Goal: Task Accomplishment & Management: Manage account settings

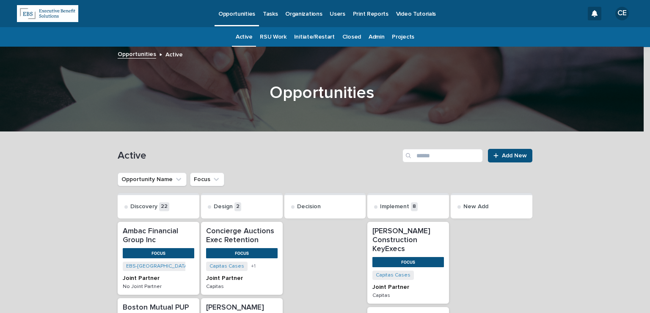
click at [265, 10] on p "Tasks" at bounding box center [270, 9] width 15 height 18
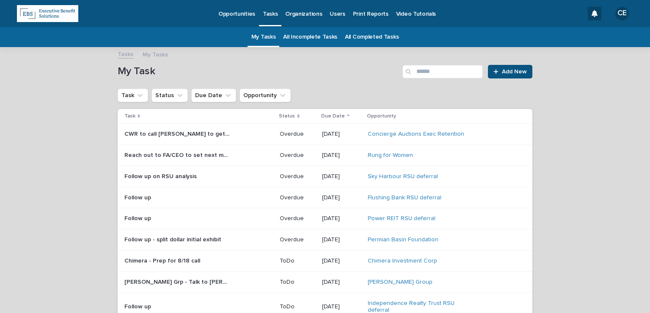
scroll to position [42, 0]
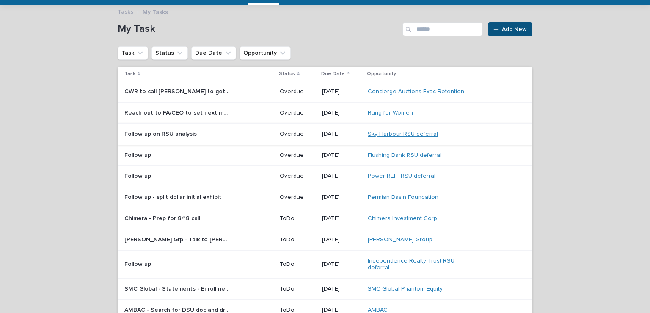
click at [393, 133] on link "Sky Harbour RSU deferral" at bounding box center [403, 133] width 70 height 7
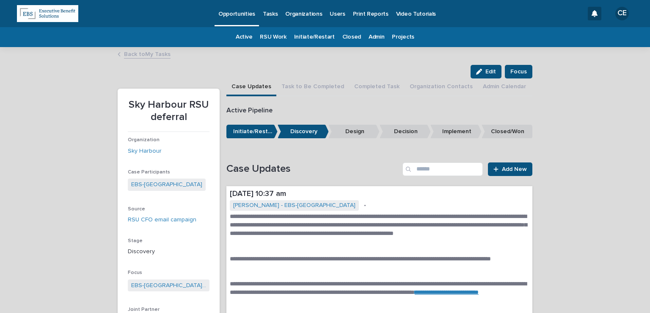
click at [502, 171] on link "Add New" at bounding box center [510, 169] width 44 height 14
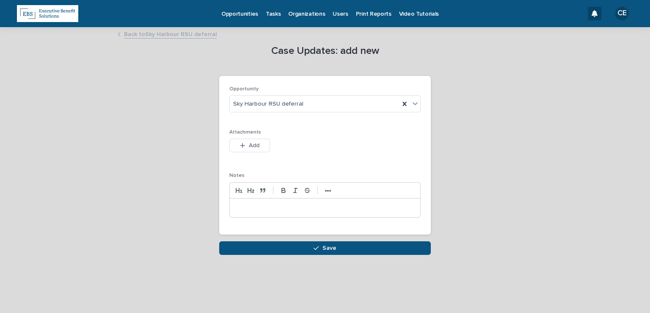
click at [285, 209] on p at bounding box center [325, 207] width 178 height 8
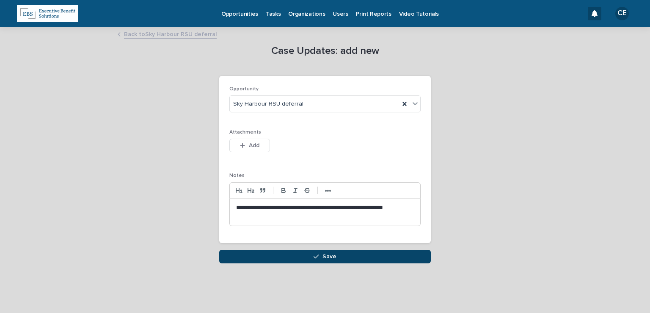
click at [304, 257] on button "Save" at bounding box center [325, 256] width 212 height 14
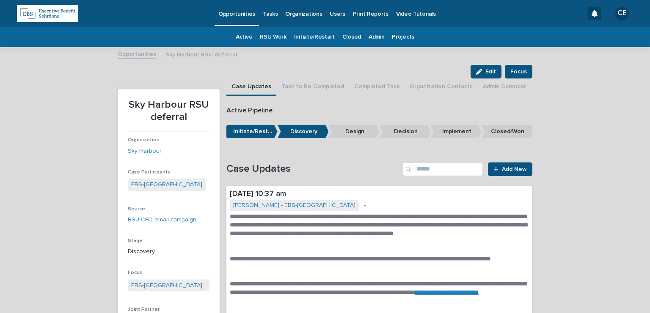
click at [268, 15] on p "Tasks" at bounding box center [270, 9] width 15 height 18
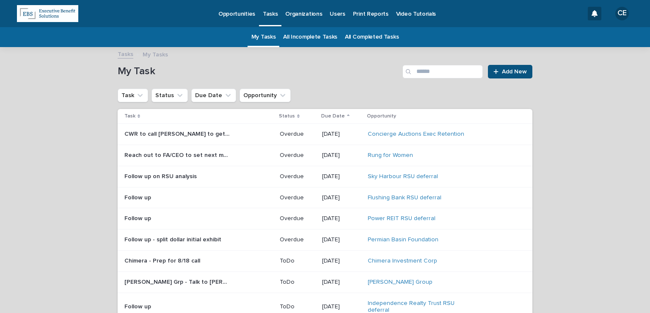
click at [177, 180] on div "Follow up on RSU analysis Follow up on RSU analysis" at bounding box center [198, 176] width 149 height 14
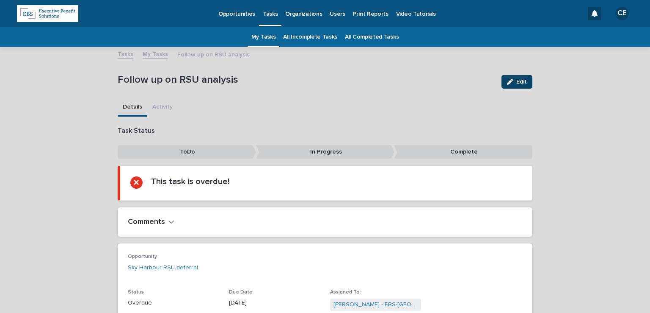
click at [520, 77] on button "Edit" at bounding box center [517, 82] width 31 height 14
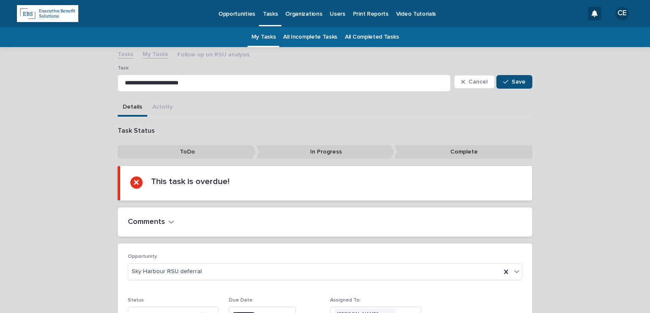
scroll to position [87, 0]
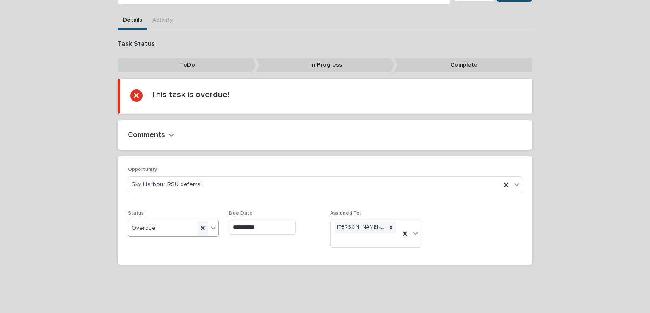
click at [199, 229] on icon at bounding box center [203, 228] width 8 height 8
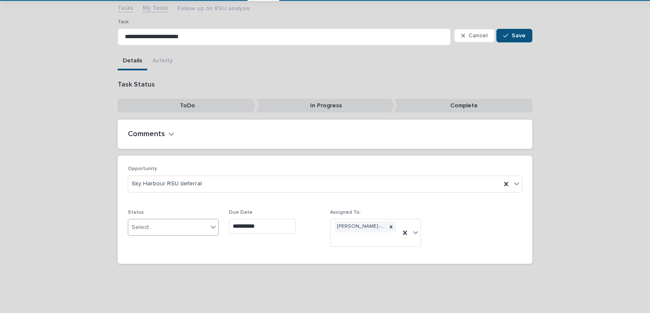
scroll to position [46, 0]
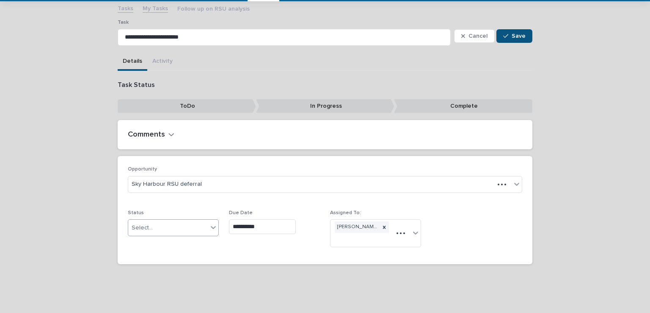
click at [210, 226] on icon at bounding box center [213, 227] width 8 height 8
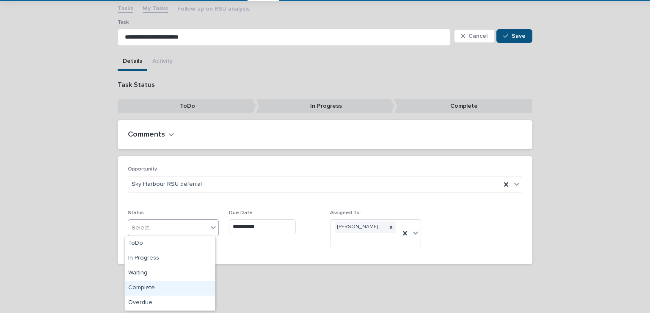
click at [171, 289] on div "Complete" at bounding box center [170, 287] width 90 height 15
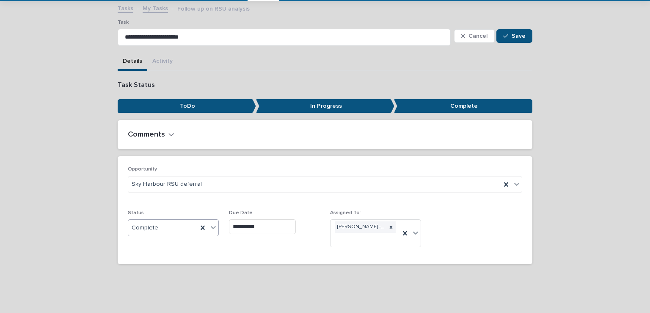
click at [517, 24] on div "Cancel Save" at bounding box center [493, 36] width 78 height 34
click at [517, 34] on span "Save" at bounding box center [519, 36] width 14 height 6
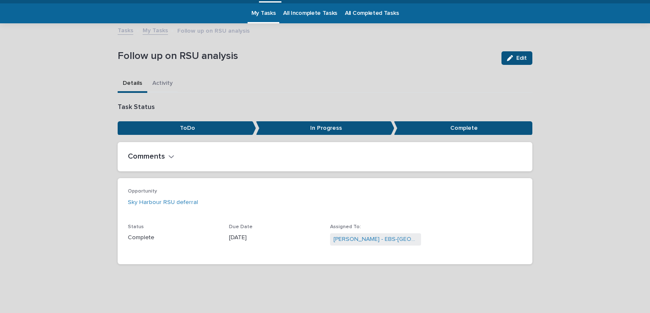
scroll to position [0, 0]
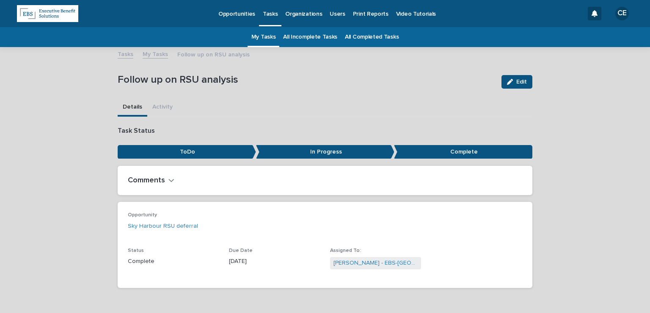
click at [264, 35] on link "My Tasks" at bounding box center [264, 37] width 25 height 20
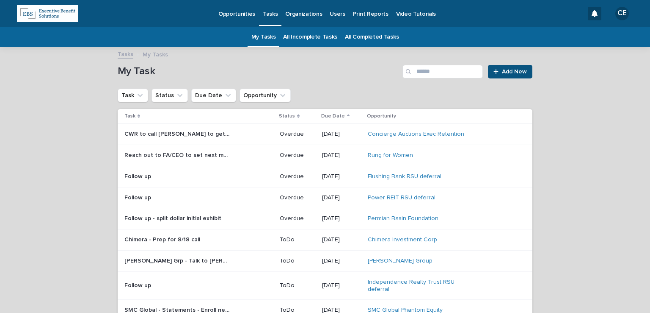
click at [134, 176] on p "Follow up" at bounding box center [138, 175] width 28 height 9
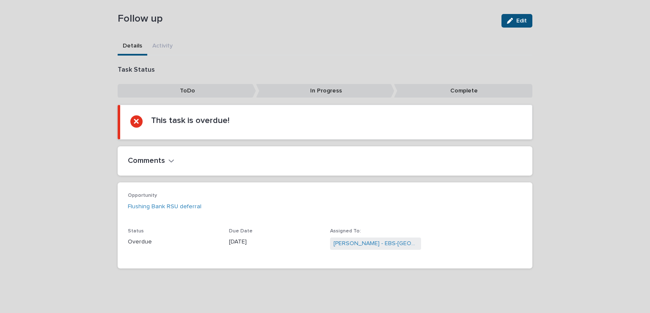
scroll to position [65, 0]
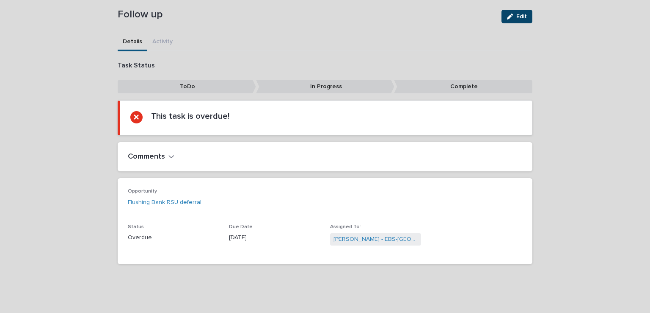
click at [518, 17] on span "Edit" at bounding box center [522, 17] width 11 height 6
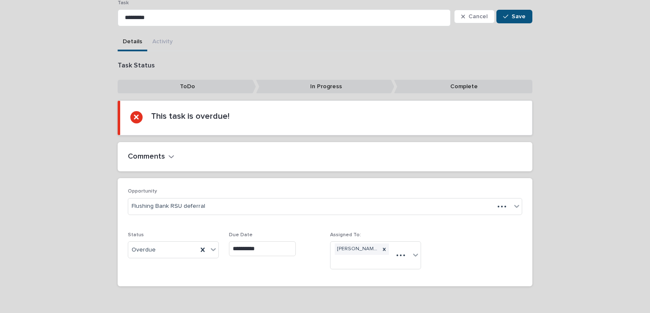
scroll to position [76, 0]
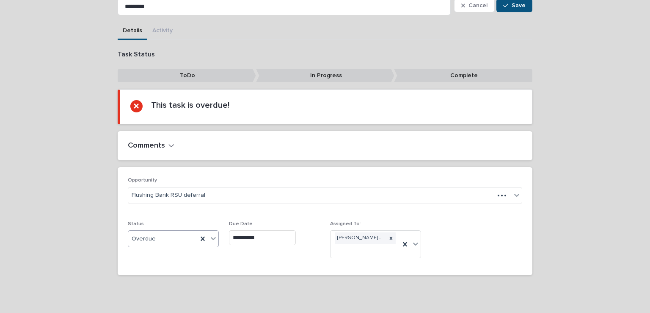
click at [210, 238] on icon at bounding box center [213, 238] width 8 height 8
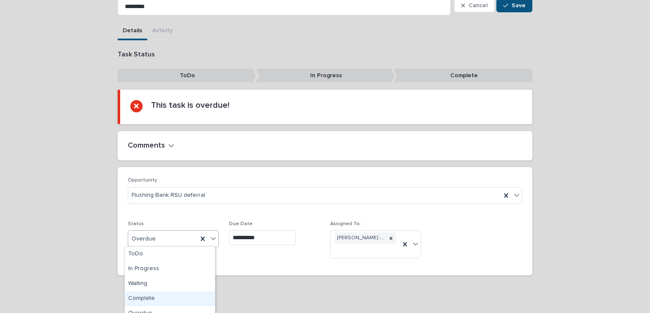
click at [170, 293] on div "Complete" at bounding box center [170, 298] width 90 height 15
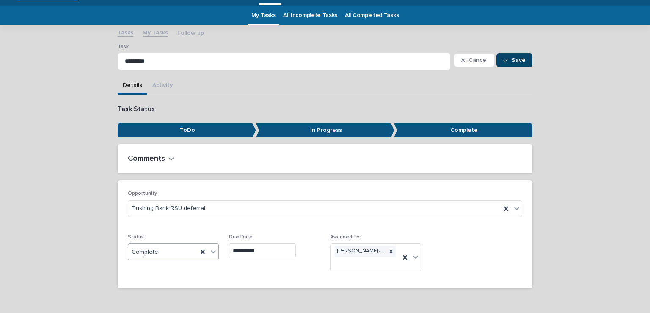
scroll to position [0, 0]
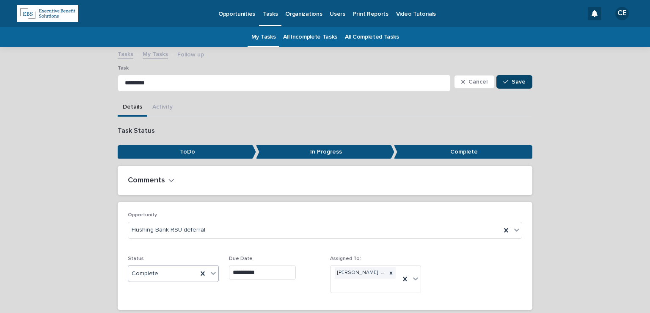
click at [508, 82] on div "button" at bounding box center [507, 82] width 8 height 6
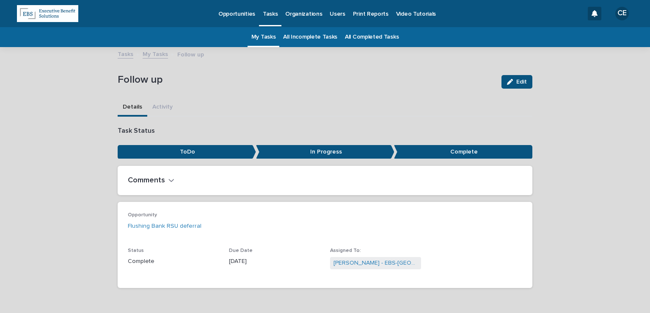
click at [271, 12] on p "Tasks" at bounding box center [270, 9] width 15 height 18
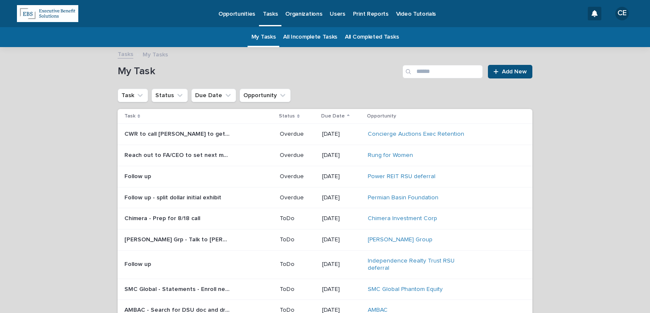
click at [131, 173] on p "Follow up" at bounding box center [138, 175] width 28 height 9
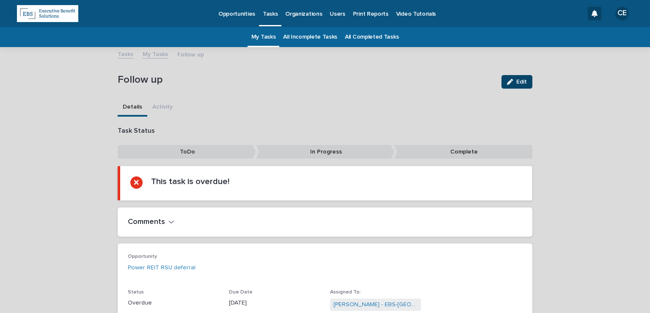
click at [517, 81] on span "Edit" at bounding box center [522, 82] width 11 height 6
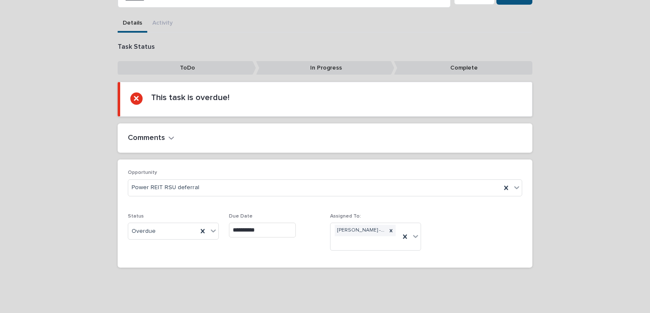
scroll to position [87, 0]
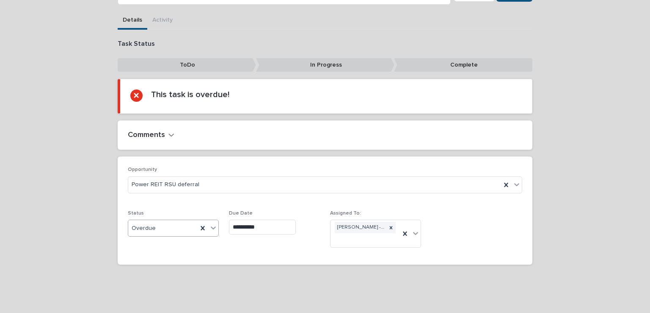
click at [169, 223] on div "Overdue" at bounding box center [162, 228] width 69 height 14
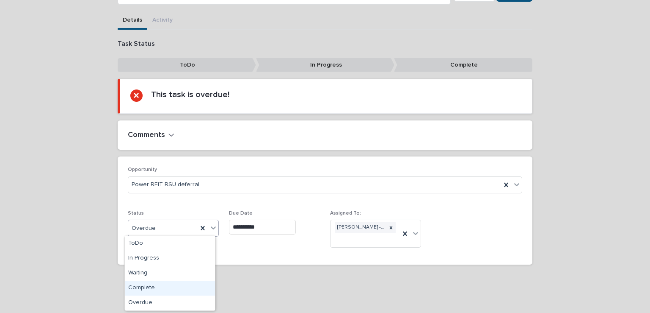
click at [161, 287] on div "Complete" at bounding box center [170, 287] width 90 height 15
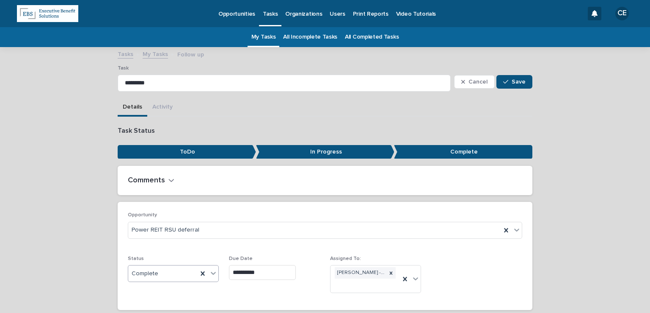
scroll to position [0, 0]
click at [512, 75] on button "Save" at bounding box center [515, 82] width 36 height 14
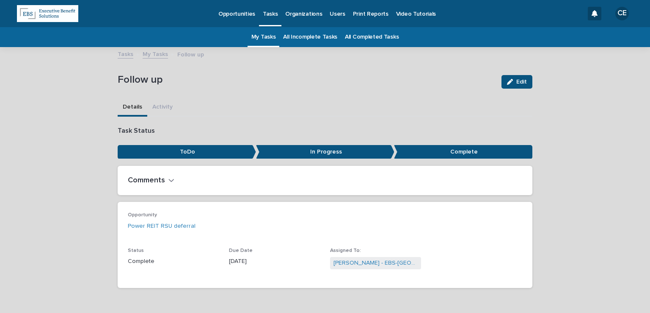
click at [263, 13] on p "Tasks" at bounding box center [270, 9] width 15 height 18
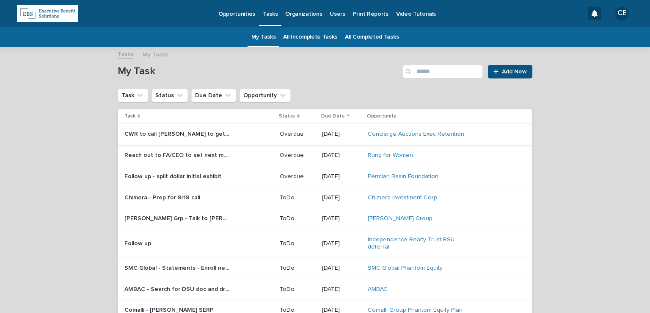
scroll to position [85, 0]
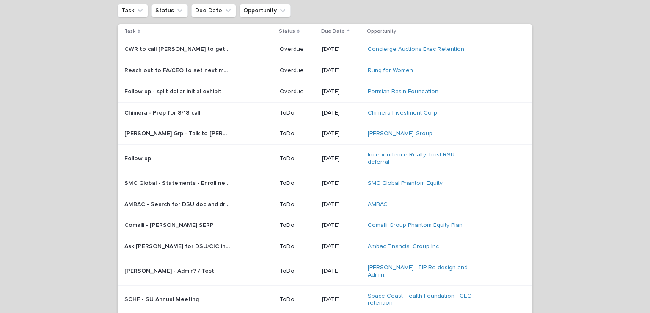
click at [136, 155] on p "Follow up" at bounding box center [138, 157] width 28 height 9
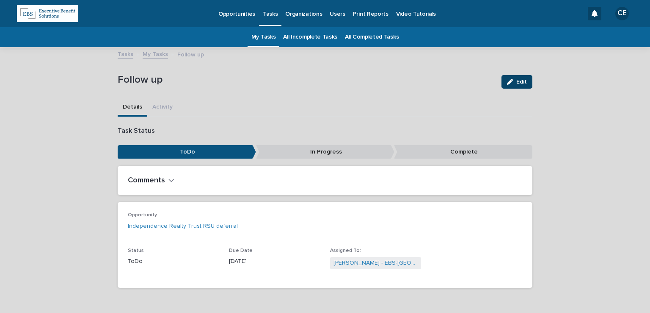
click at [507, 83] on icon "button" at bounding box center [510, 82] width 6 height 6
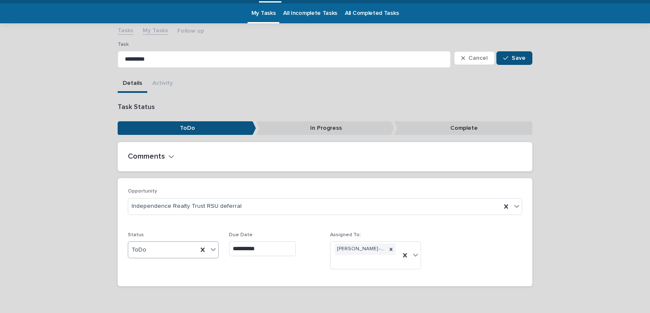
scroll to position [46, 0]
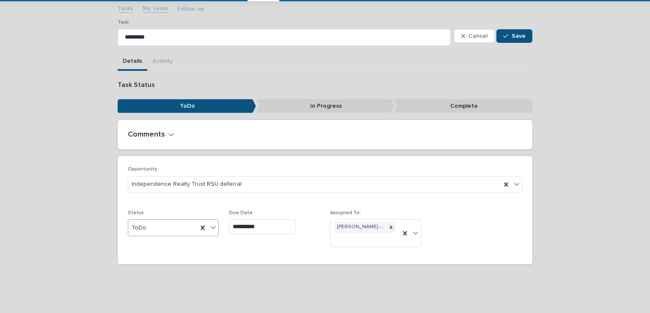
click at [158, 224] on div "ToDo" at bounding box center [162, 228] width 69 height 14
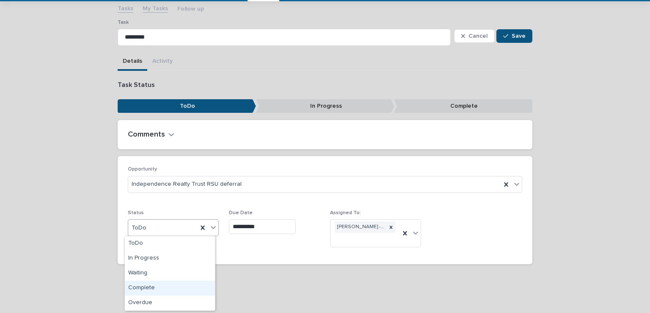
click at [152, 287] on div "Complete" at bounding box center [170, 287] width 90 height 15
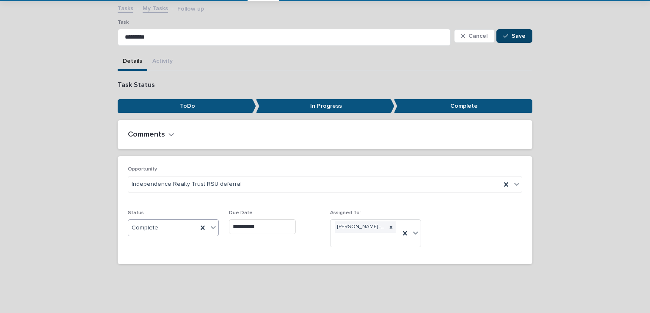
click at [507, 34] on div "button" at bounding box center [507, 36] width 8 height 6
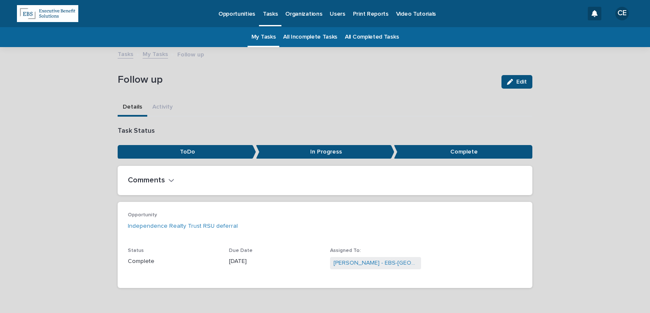
scroll to position [0, 0]
click at [267, 12] on p "Tasks" at bounding box center [270, 9] width 15 height 18
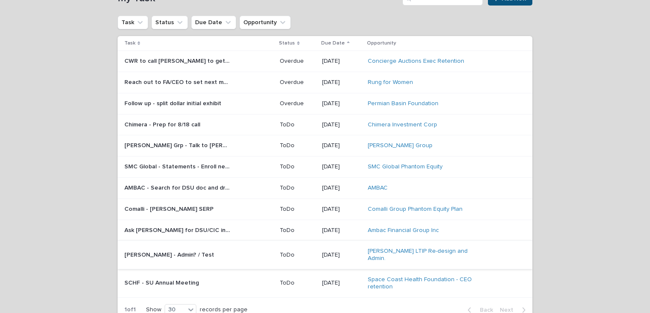
scroll to position [36, 0]
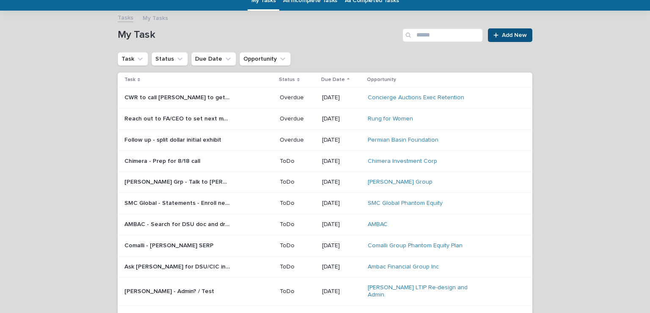
click at [178, 162] on p "Chimera - Prep for 8/18 call" at bounding box center [162, 160] width 77 height 9
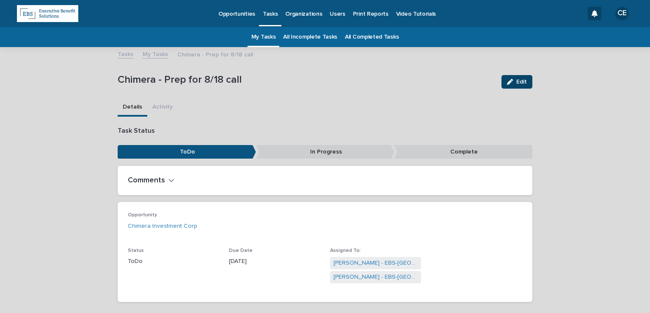
click at [519, 81] on span "Edit" at bounding box center [522, 82] width 11 height 6
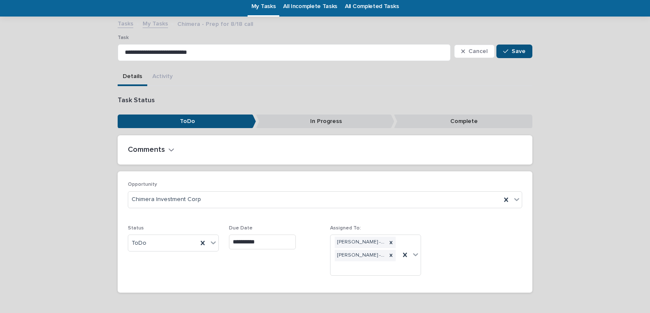
scroll to position [58, 0]
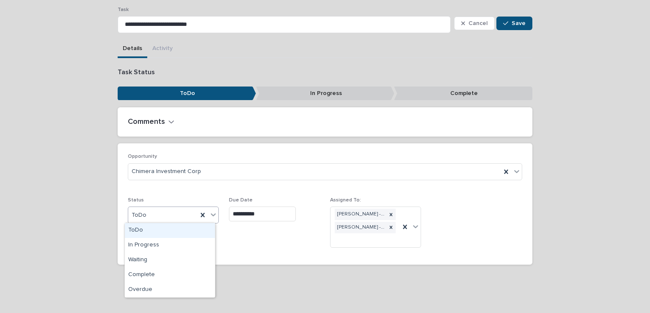
click at [172, 215] on div "ToDo" at bounding box center [162, 215] width 69 height 14
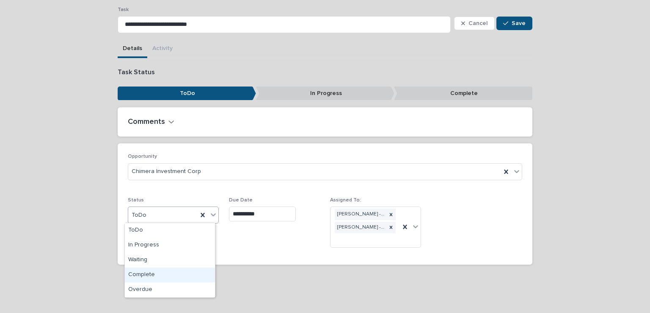
click at [161, 277] on div "Complete" at bounding box center [170, 274] width 90 height 15
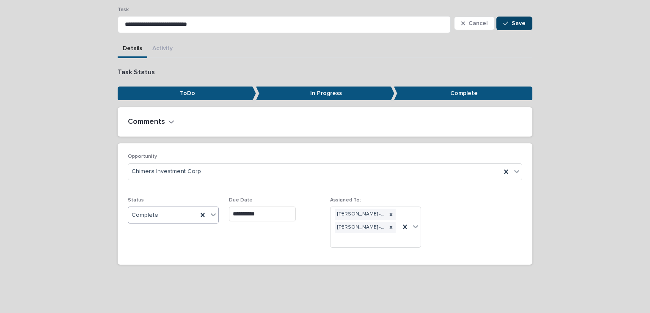
click at [512, 22] on span "Save" at bounding box center [519, 23] width 14 height 6
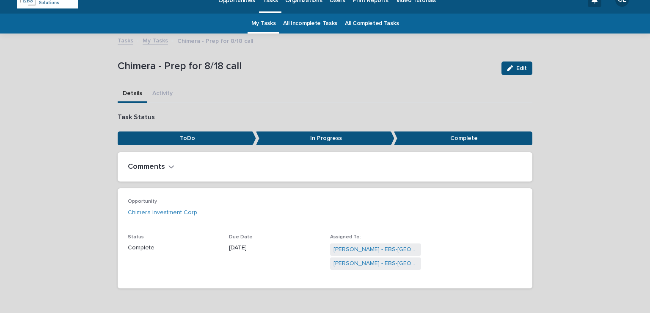
scroll to position [0, 0]
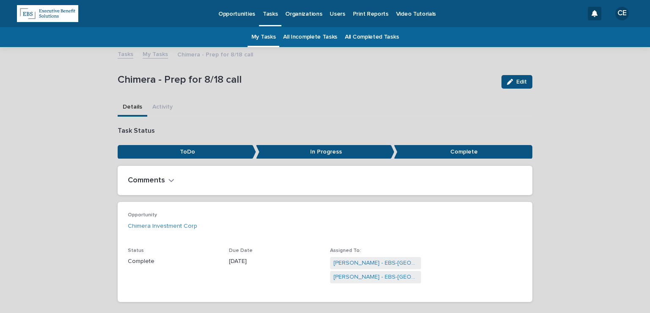
click at [267, 12] on p "Tasks" at bounding box center [270, 9] width 15 height 18
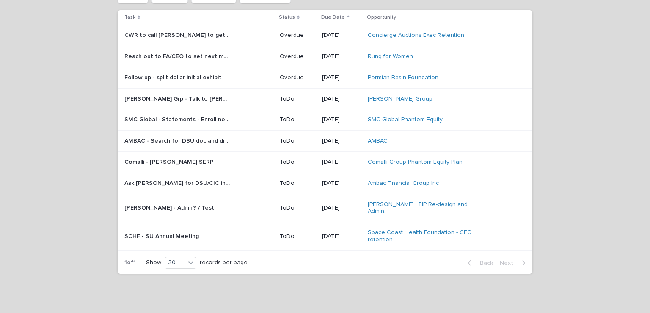
scroll to position [100, 0]
click at [91, 224] on div "Loading... Saving… Loading... Saving… My Task Add New Task Status Due Date Oppo…" at bounding box center [325, 134] width 650 height 373
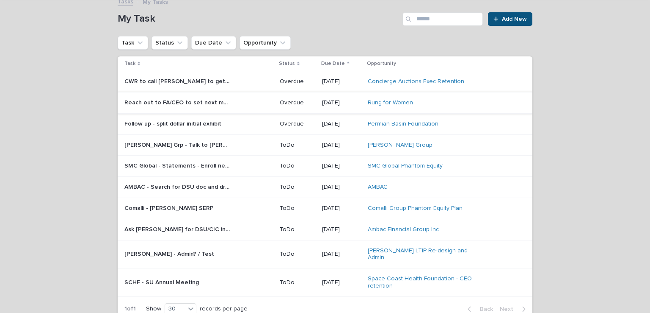
scroll to position [0, 0]
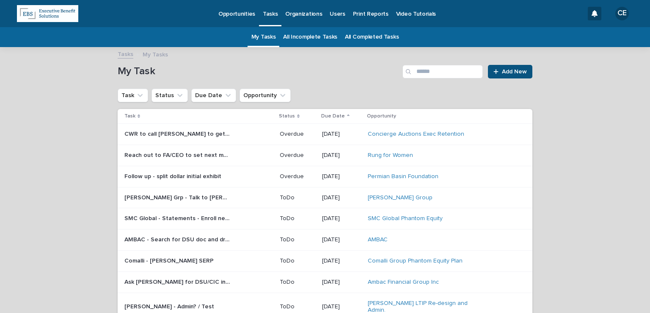
click at [232, 17] on p "Opportunities" at bounding box center [237, 9] width 37 height 18
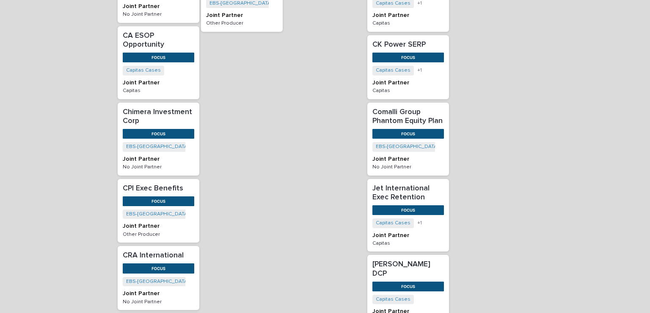
scroll to position [423, 0]
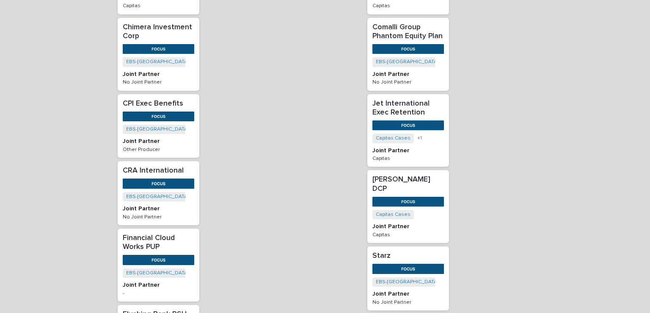
click at [136, 170] on p "CRA International" at bounding box center [159, 170] width 72 height 9
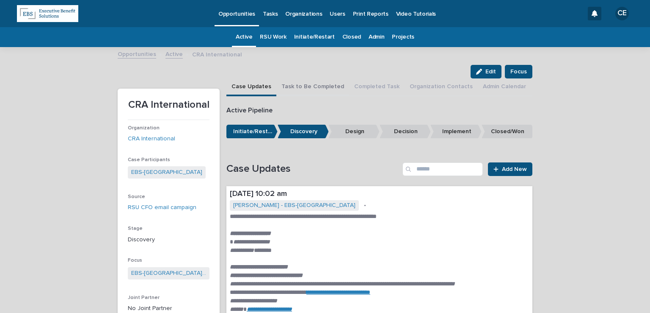
click at [312, 82] on button "Task to Be Completed" at bounding box center [313, 87] width 73 height 18
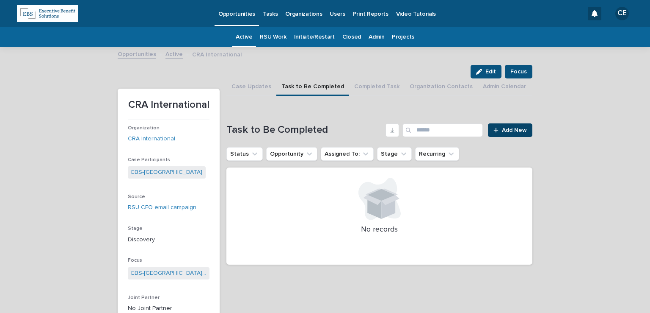
click at [518, 130] on span "Add New" at bounding box center [514, 130] width 25 height 6
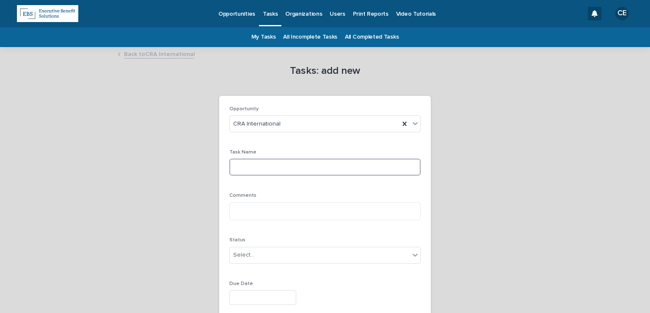
click at [261, 166] on input at bounding box center [325, 166] width 191 height 17
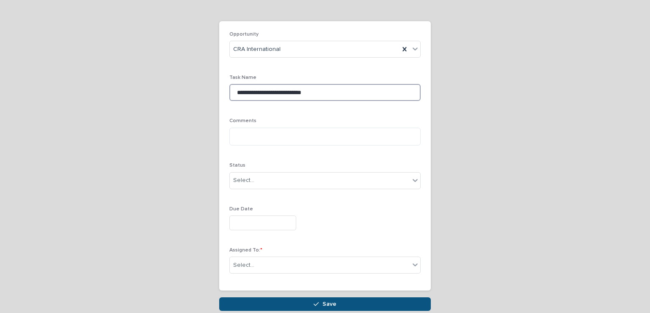
scroll to position [85, 0]
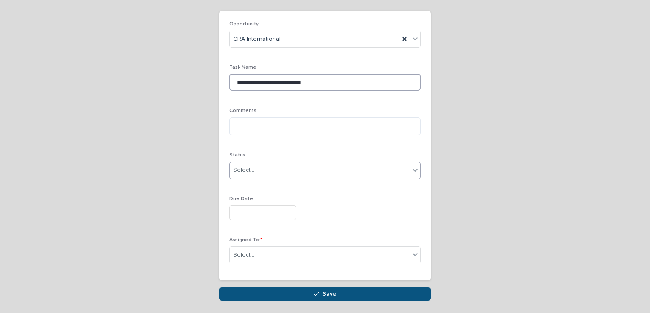
type input "**********"
click at [254, 171] on div "Select..." at bounding box center [320, 170] width 180 height 14
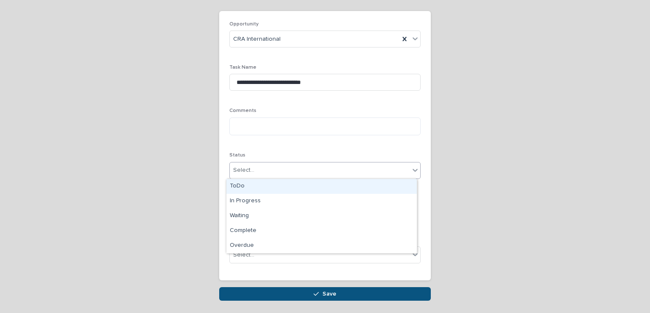
click at [256, 186] on div "ToDo" at bounding box center [322, 186] width 191 height 15
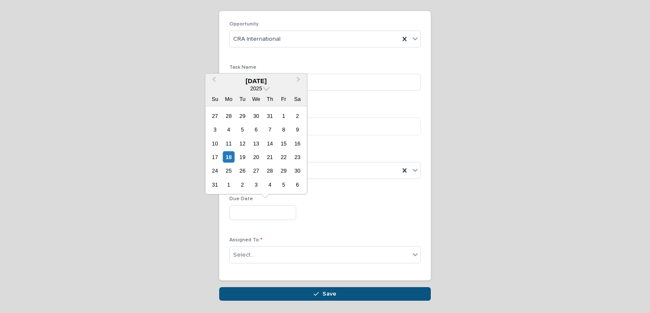
click at [247, 217] on input "text" at bounding box center [263, 212] width 67 height 15
click at [228, 167] on div "25" at bounding box center [228, 170] width 11 height 11
type input "**********"
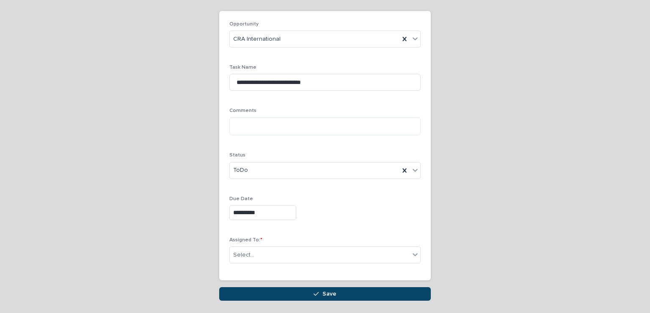
click at [299, 290] on button "Save" at bounding box center [325, 294] width 212 height 14
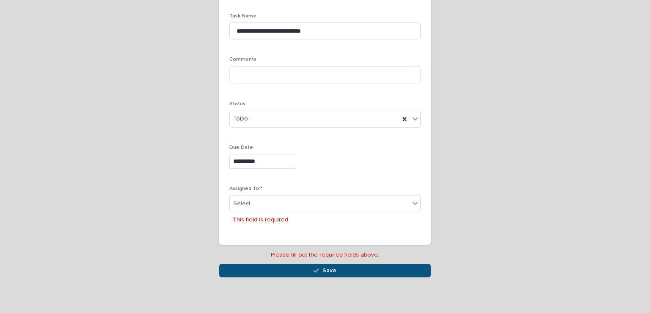
scroll to position [136, 0]
click at [250, 202] on div "Select..." at bounding box center [320, 203] width 180 height 14
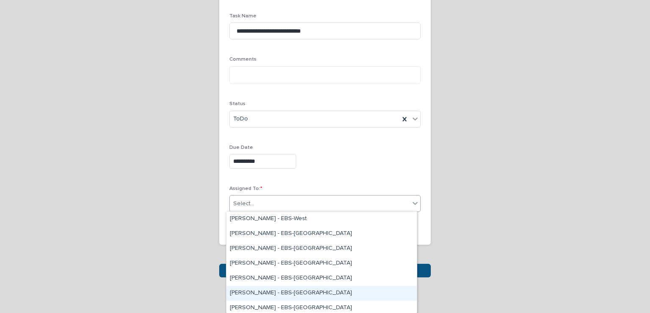
click at [266, 290] on div "[PERSON_NAME] - EBS-[GEOGRAPHIC_DATA]" at bounding box center [322, 292] width 191 height 15
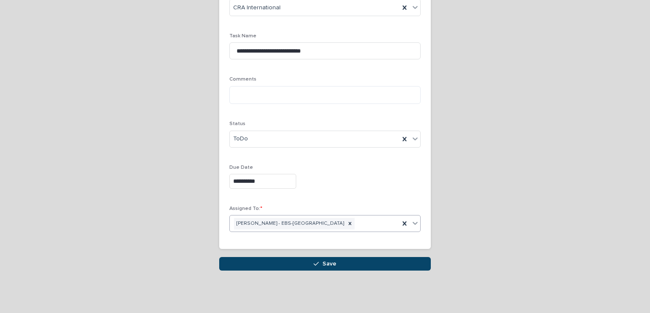
scroll to position [114, 0]
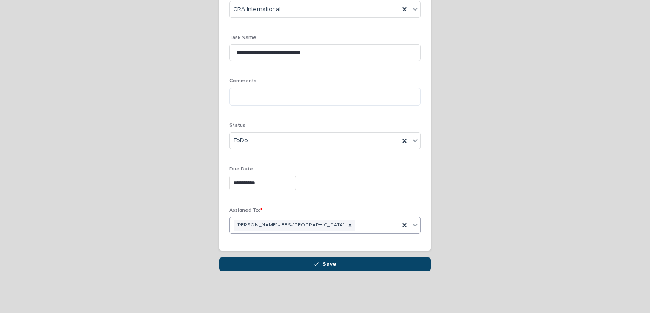
click at [288, 260] on button "Save" at bounding box center [325, 264] width 212 height 14
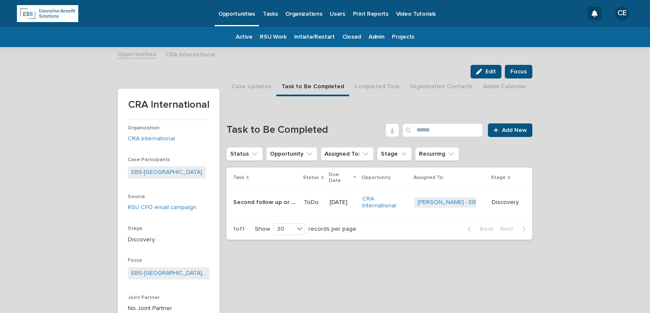
click at [242, 11] on p "Opportunities" at bounding box center [237, 9] width 37 height 18
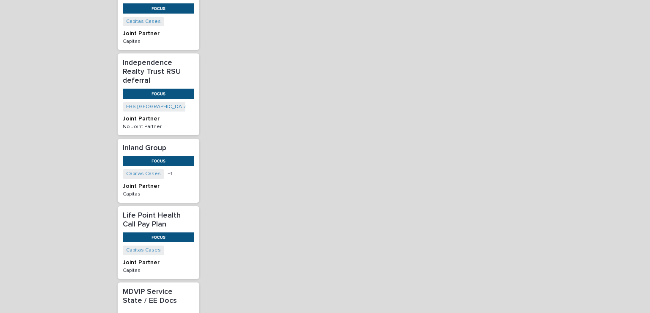
scroll to position [847, 0]
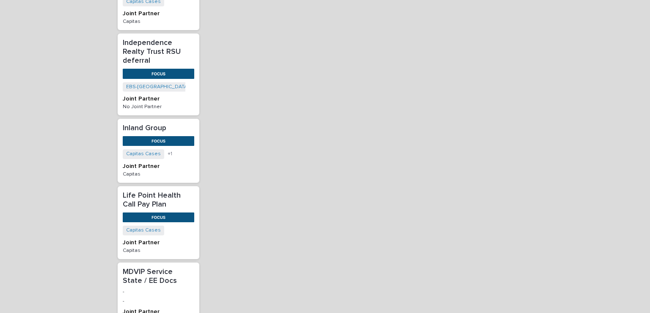
click at [129, 124] on p "Inland Group" at bounding box center [159, 128] width 72 height 9
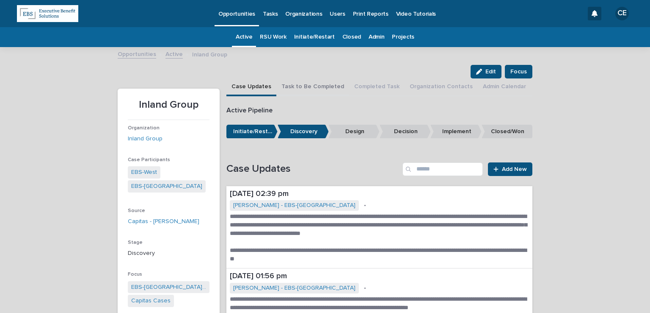
click at [296, 89] on button "Task to Be Completed" at bounding box center [313, 87] width 73 height 18
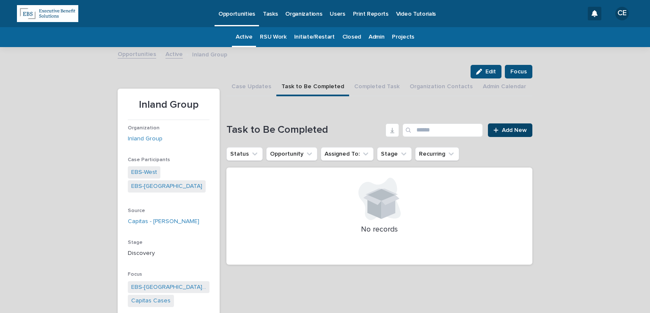
click at [506, 132] on span "Add New" at bounding box center [514, 130] width 25 height 6
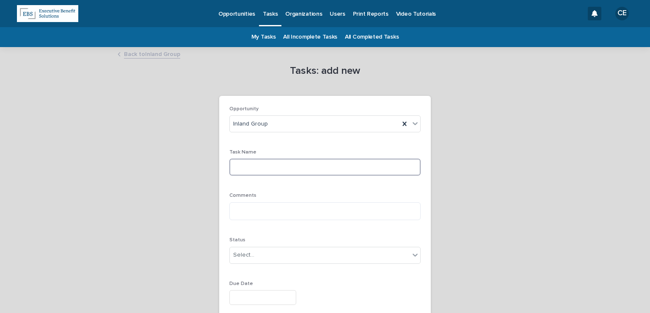
click at [257, 163] on input at bounding box center [325, 166] width 191 height 17
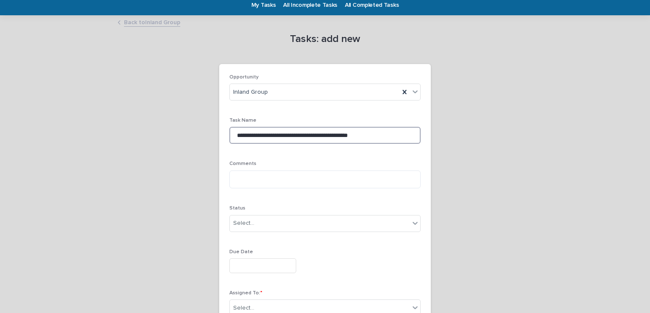
scroll to position [85, 0]
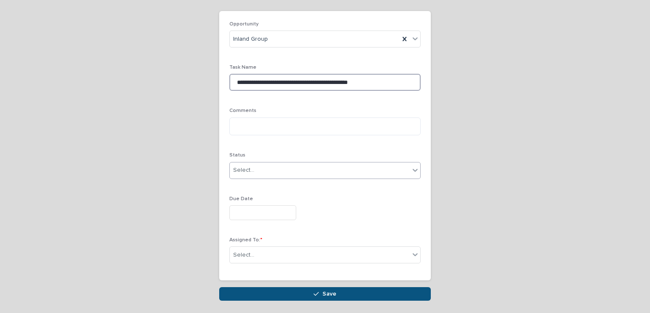
type input "**********"
click at [241, 176] on div "Select..." at bounding box center [320, 170] width 180 height 14
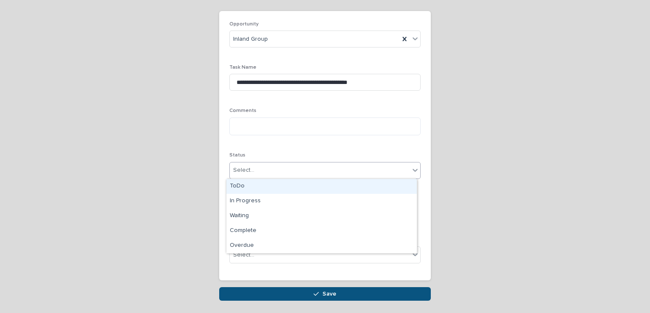
click at [242, 185] on div "ToDo" at bounding box center [322, 186] width 191 height 15
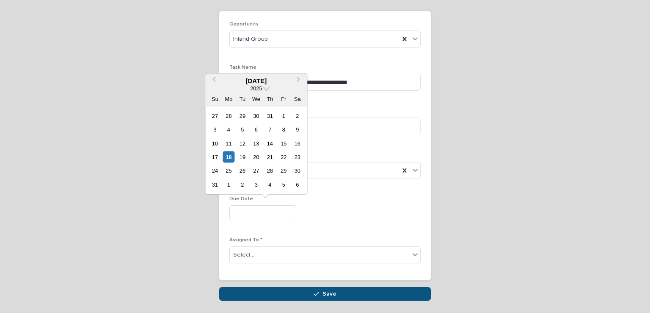
click at [251, 210] on input "text" at bounding box center [263, 212] width 67 height 15
click at [257, 150] on div "17 18 19 20 21 22 23" at bounding box center [256, 157] width 96 height 14
click at [257, 158] on div "20" at bounding box center [256, 156] width 11 height 11
type input "**********"
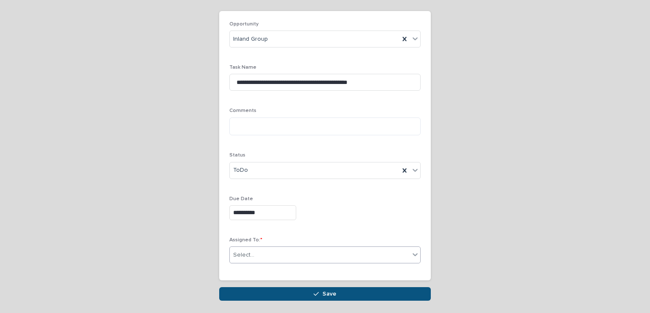
click at [257, 254] on div "Select..." at bounding box center [320, 255] width 180 height 14
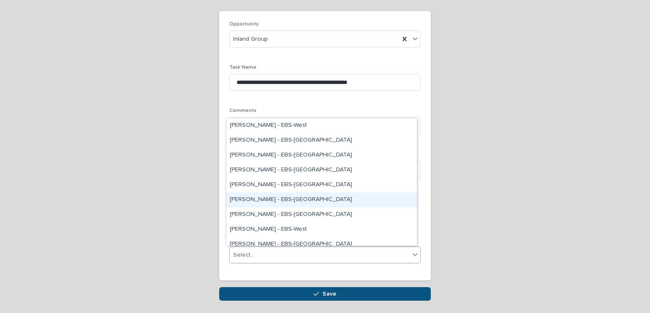
click at [259, 201] on div "[PERSON_NAME] - EBS-[GEOGRAPHIC_DATA]" at bounding box center [322, 199] width 191 height 15
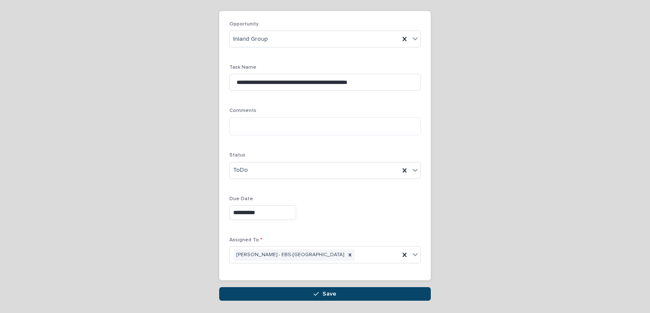
click at [293, 293] on button "Save" at bounding box center [325, 294] width 212 height 14
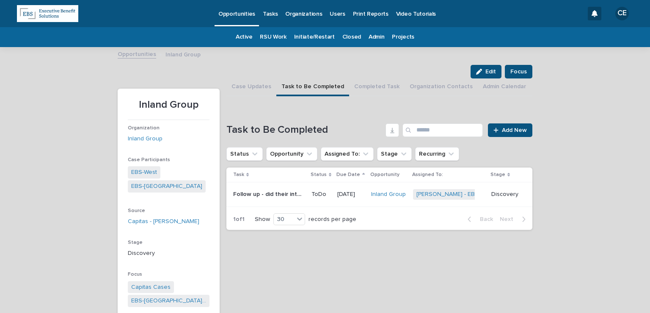
click at [239, 12] on p "Opportunities" at bounding box center [237, 9] width 37 height 18
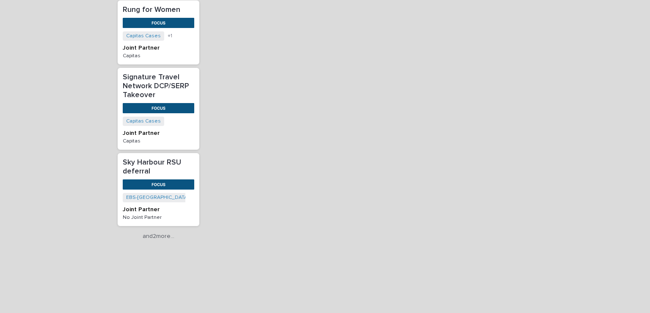
scroll to position [1485, 0]
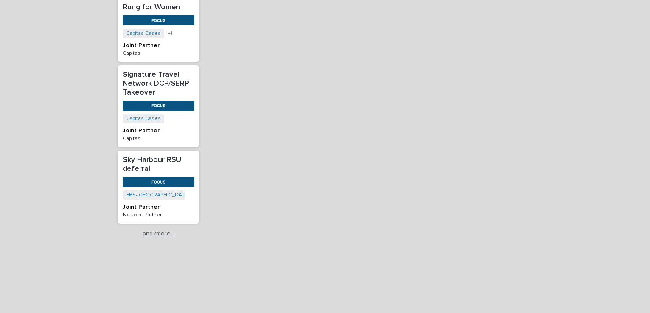
click at [161, 230] on link "and 2 more..." at bounding box center [159, 233] width 82 height 7
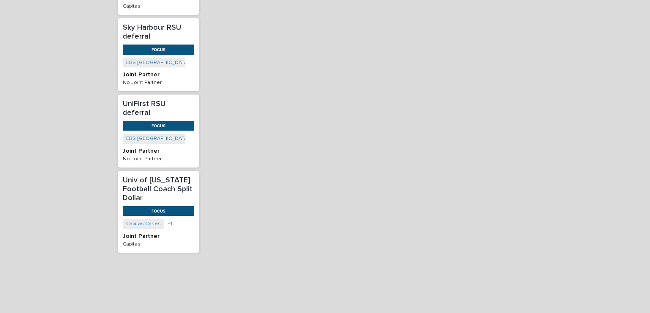
scroll to position [1626, 0]
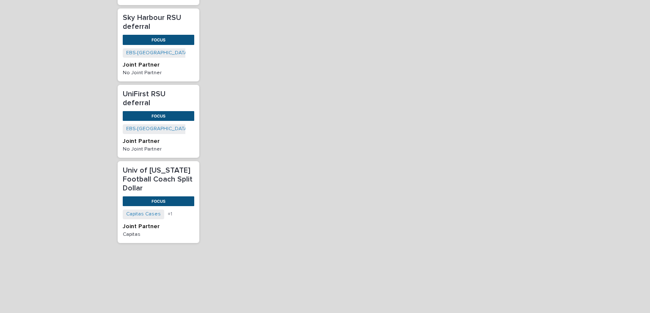
click at [171, 90] on p "UniFirst RSU deferral" at bounding box center [159, 99] width 72 height 18
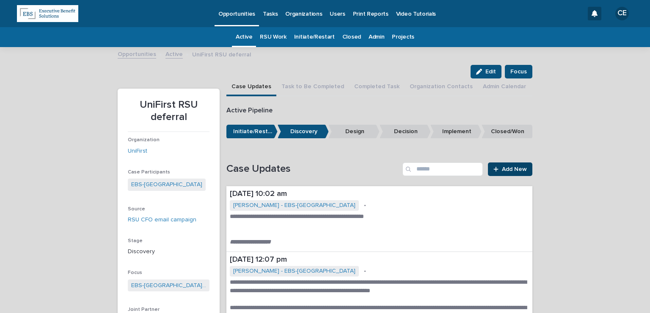
click at [519, 168] on span "Add New" at bounding box center [514, 169] width 25 height 6
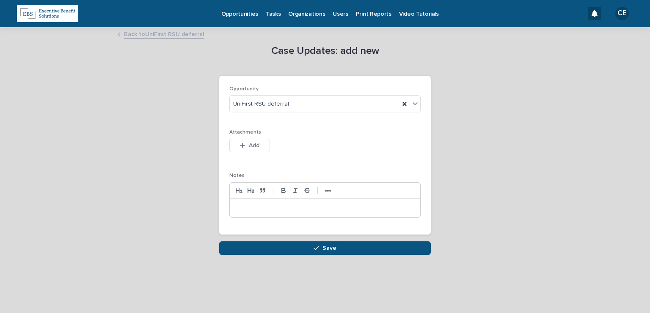
click at [260, 200] on div at bounding box center [325, 207] width 191 height 19
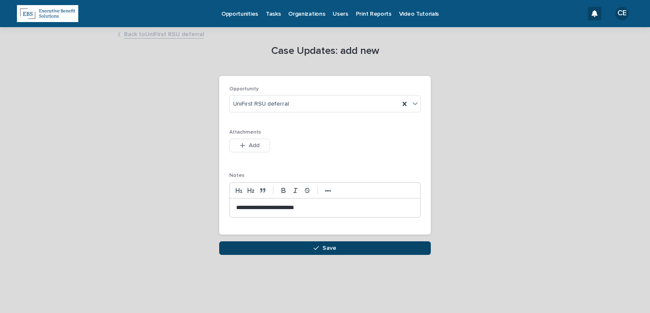
click at [312, 241] on button "Save" at bounding box center [325, 248] width 212 height 14
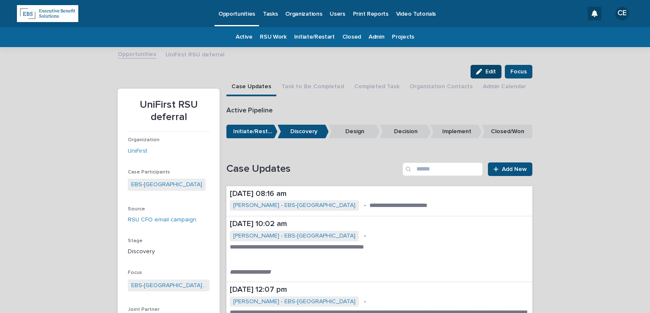
click at [488, 72] on span "Edit" at bounding box center [491, 72] width 11 height 6
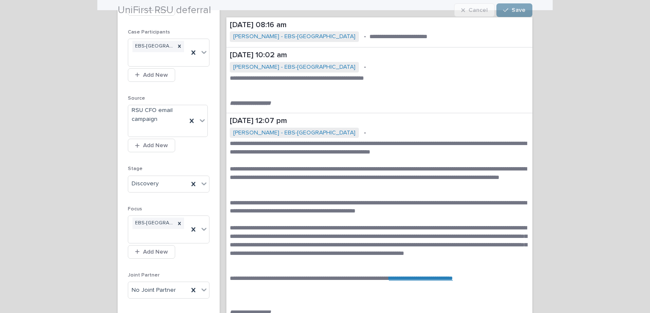
scroll to position [169, 0]
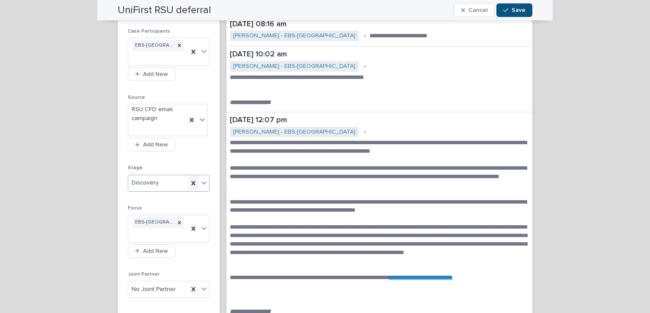
click at [194, 175] on div at bounding box center [193, 182] width 10 height 15
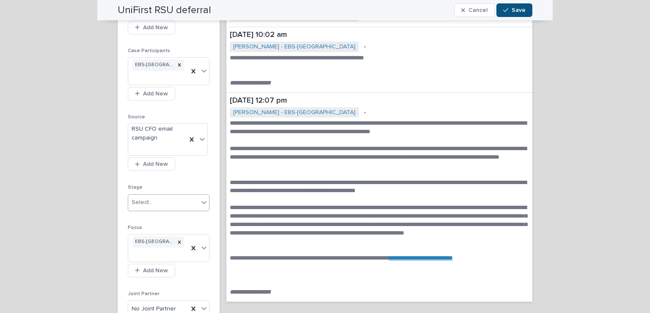
scroll to position [171, 0]
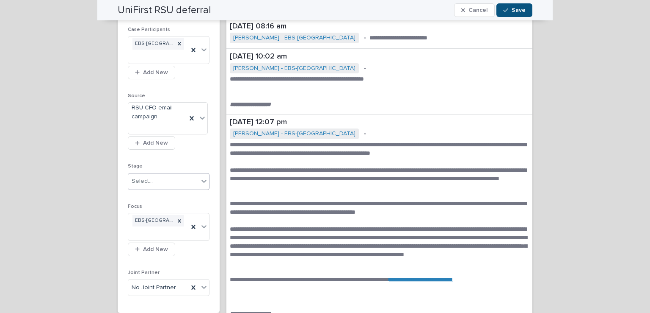
click at [200, 177] on icon at bounding box center [204, 181] width 8 height 8
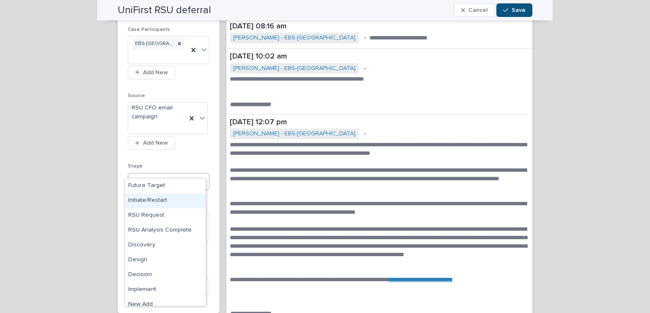
click at [179, 196] on div "Initiate/Restart" at bounding box center [165, 200] width 81 height 15
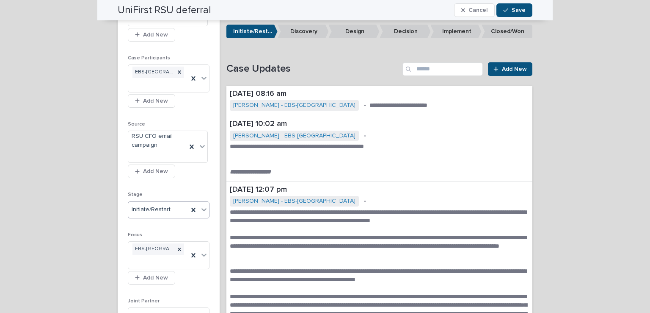
scroll to position [106, 0]
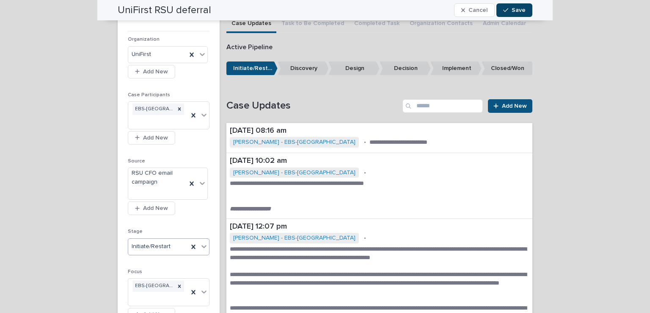
click at [508, 5] on button "Save" at bounding box center [515, 10] width 36 height 14
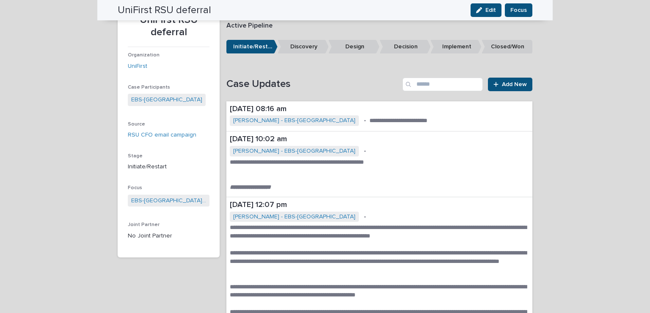
scroll to position [0, 0]
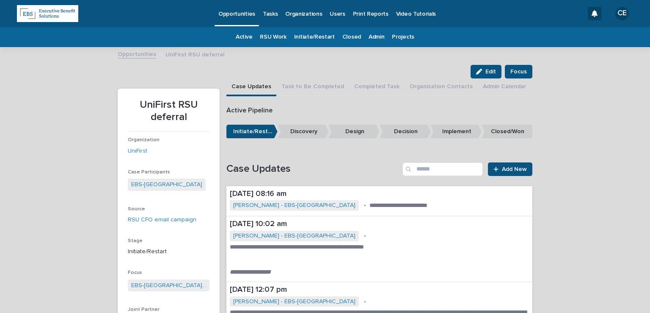
click at [263, 12] on p "Tasks" at bounding box center [270, 9] width 15 height 18
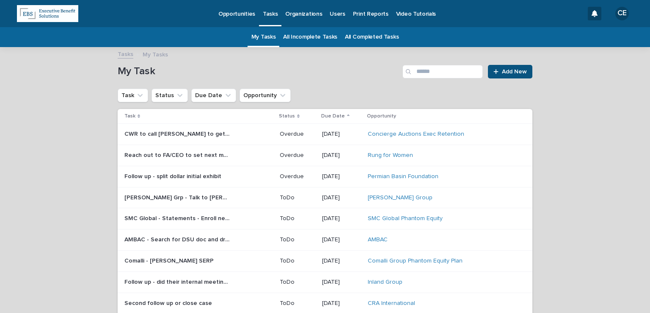
scroll to position [85, 0]
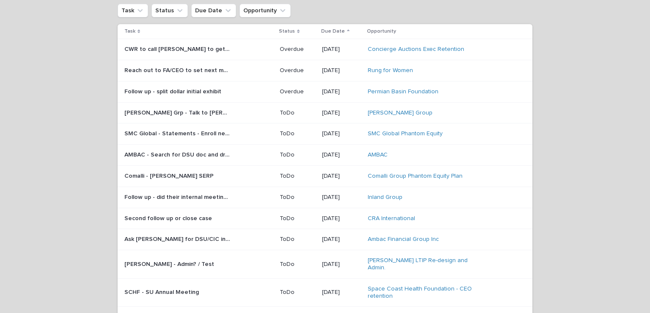
drag, startPoint x: 70, startPoint y: 178, endPoint x: 70, endPoint y: 183, distance: 4.7
click at [70, 180] on div "Loading... Saving… Loading... Saving… My Task Add New Task Status Due Date Oppo…" at bounding box center [325, 170] width 650 height 415
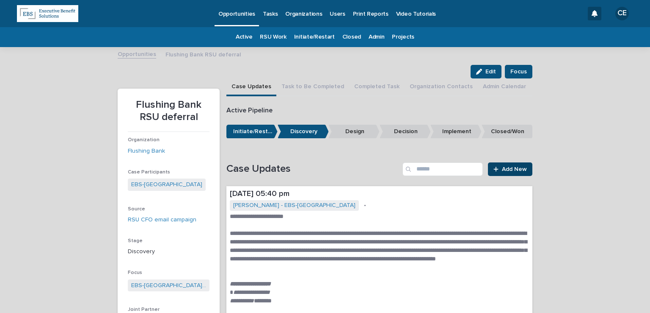
click at [513, 164] on link "Add New" at bounding box center [510, 169] width 44 height 14
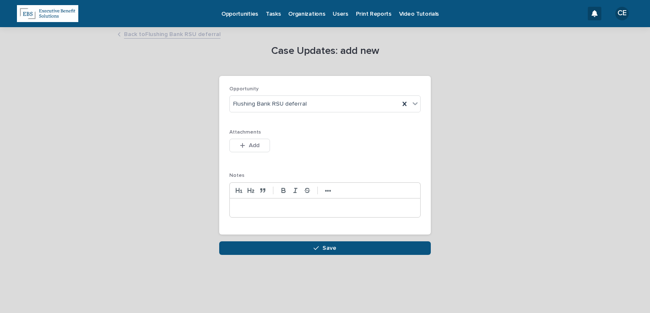
click at [281, 206] on p at bounding box center [325, 207] width 178 height 8
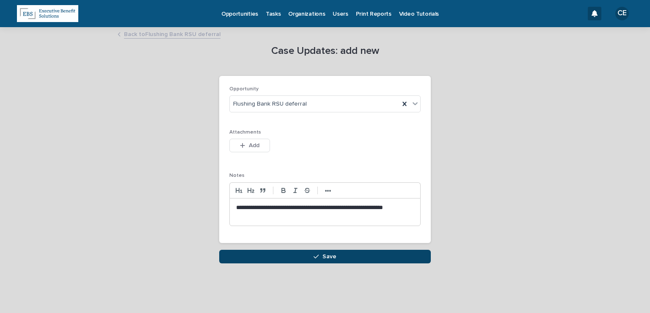
click at [283, 249] on button "Save" at bounding box center [325, 256] width 212 height 14
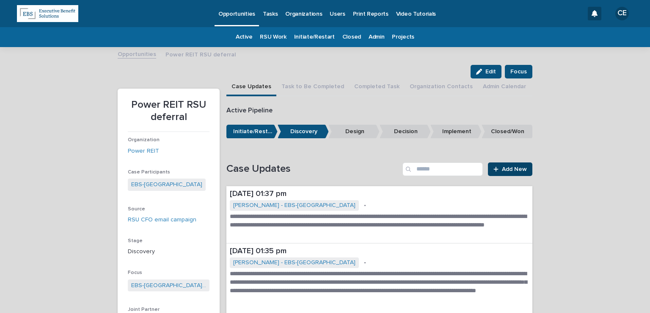
click at [506, 167] on span "Add New" at bounding box center [514, 169] width 25 height 6
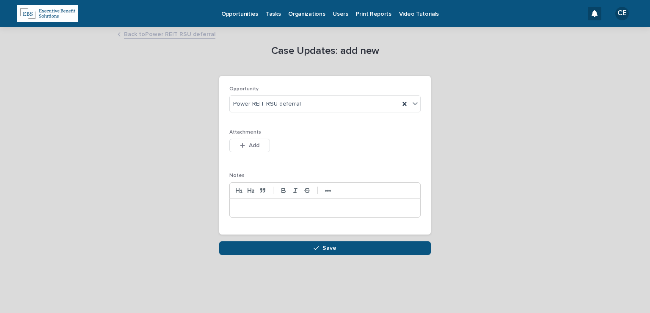
click at [322, 212] on div at bounding box center [325, 207] width 191 height 19
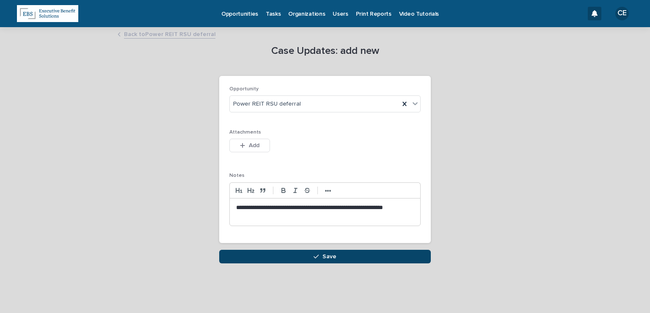
click at [319, 250] on button "Save" at bounding box center [325, 256] width 212 height 14
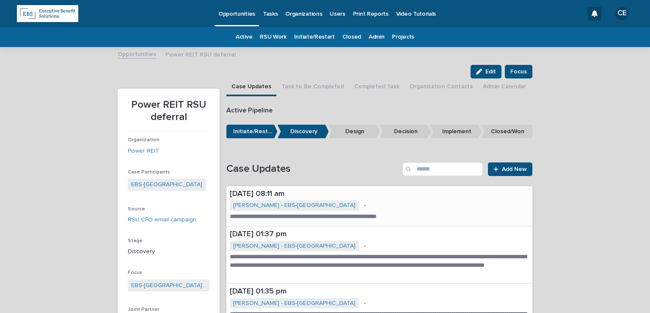
click at [335, 212] on p "**********" at bounding box center [323, 216] width 186 height 8
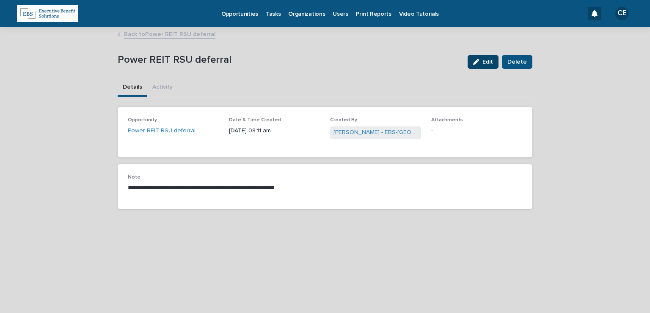
click at [493, 66] on button "Edit" at bounding box center [483, 62] width 31 height 14
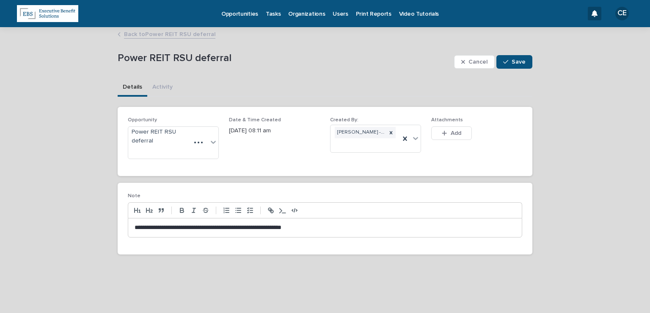
click at [140, 225] on p "**********" at bounding box center [325, 227] width 381 height 8
click at [517, 65] on button "Save" at bounding box center [515, 62] width 36 height 14
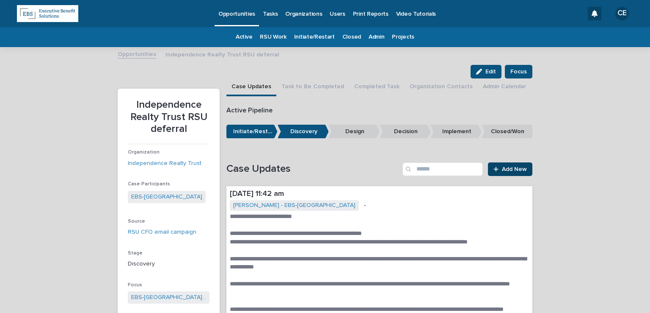
click at [510, 170] on span "Add New" at bounding box center [514, 169] width 25 height 6
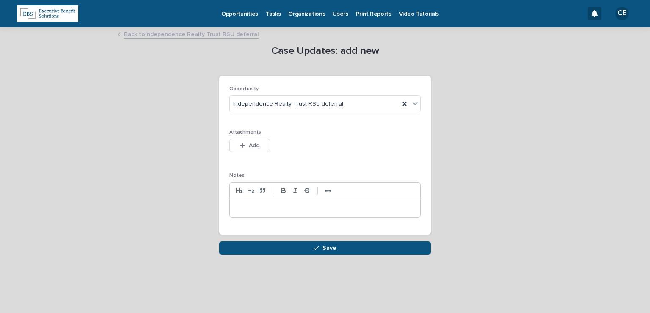
click at [288, 208] on p at bounding box center [325, 207] width 178 height 8
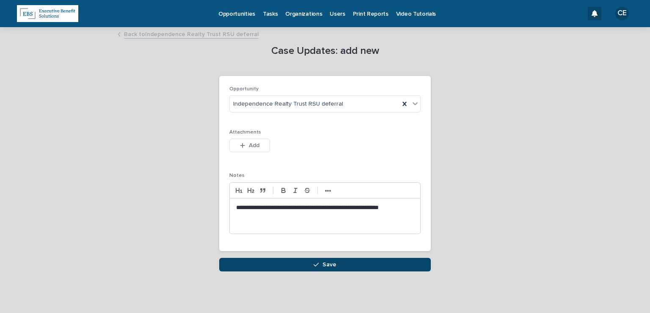
click at [300, 265] on button "Save" at bounding box center [325, 264] width 212 height 14
